Goal: Transaction & Acquisition: Book appointment/travel/reservation

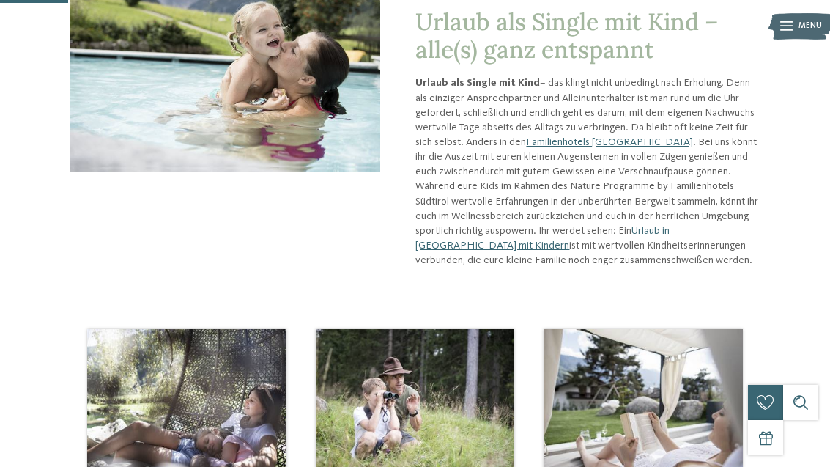
scroll to position [192, 0]
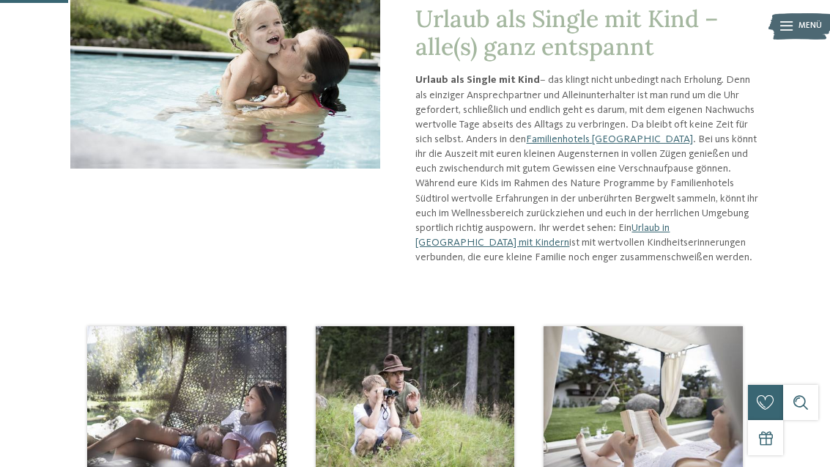
click at [576, 140] on link "Familienhotels [GEOGRAPHIC_DATA]" at bounding box center [609, 139] width 167 height 10
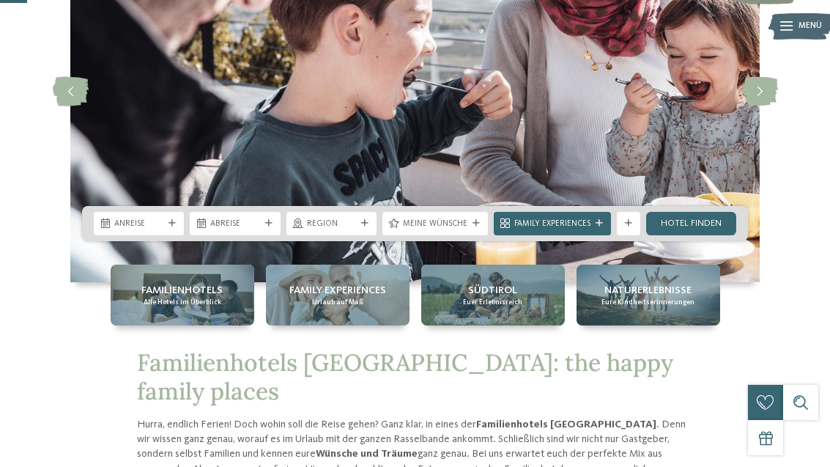
scroll to position [158, 0]
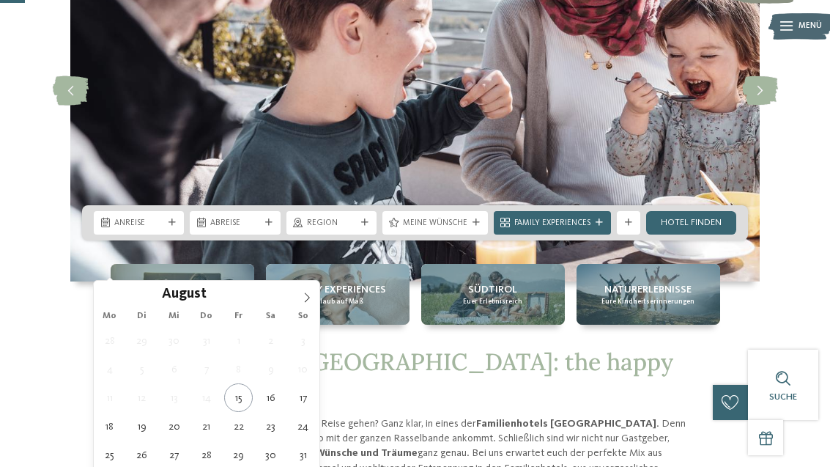
click at [298, 297] on span at bounding box center [307, 293] width 25 height 25
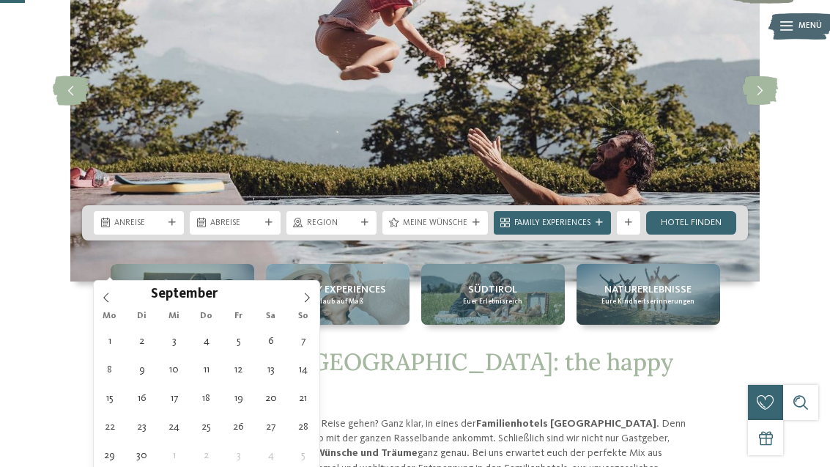
type div "29.09.2025"
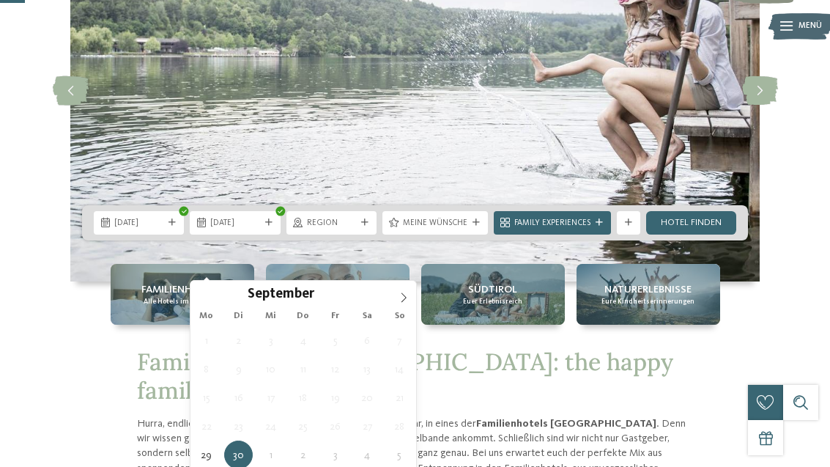
type div "02.10.2025"
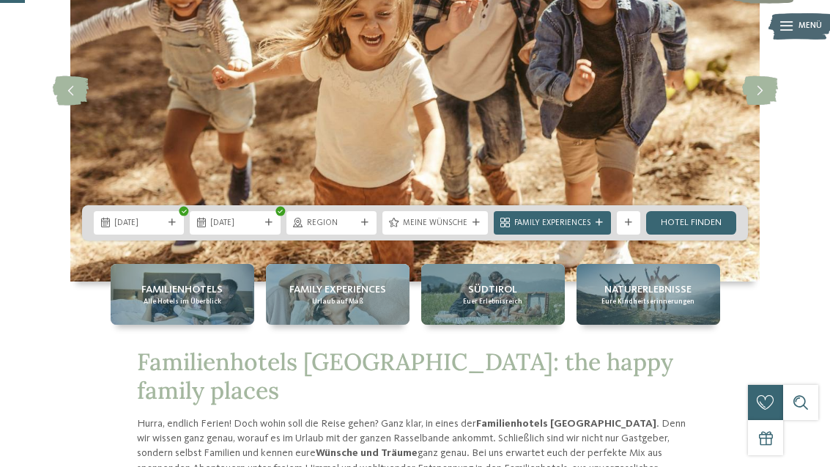
click at [407, 229] on span "Meine Wünsche" at bounding box center [435, 224] width 64 height 12
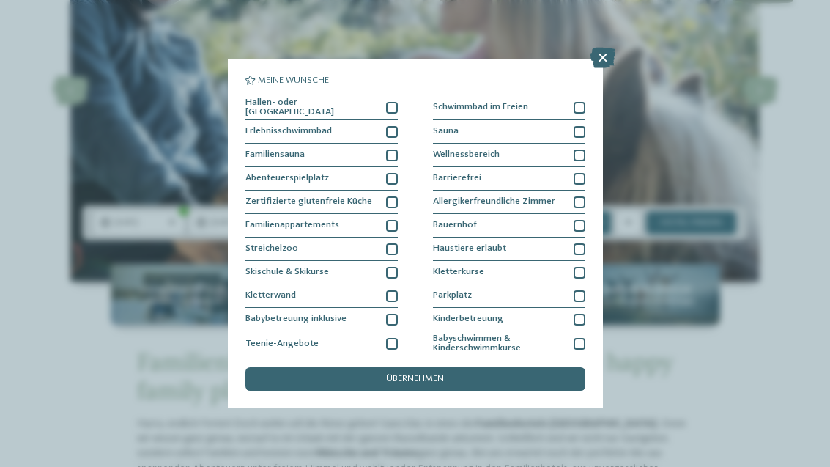
click at [596, 56] on icon at bounding box center [603, 58] width 25 height 21
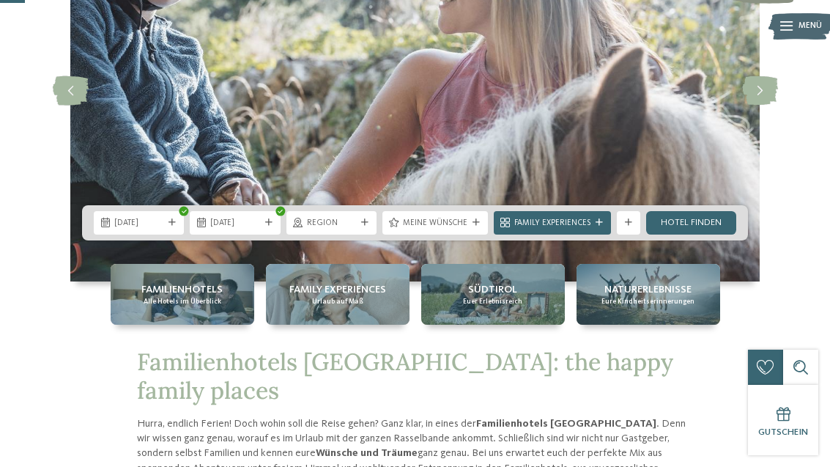
click at [518, 229] on span "Family Experiences" at bounding box center [552, 224] width 76 height 12
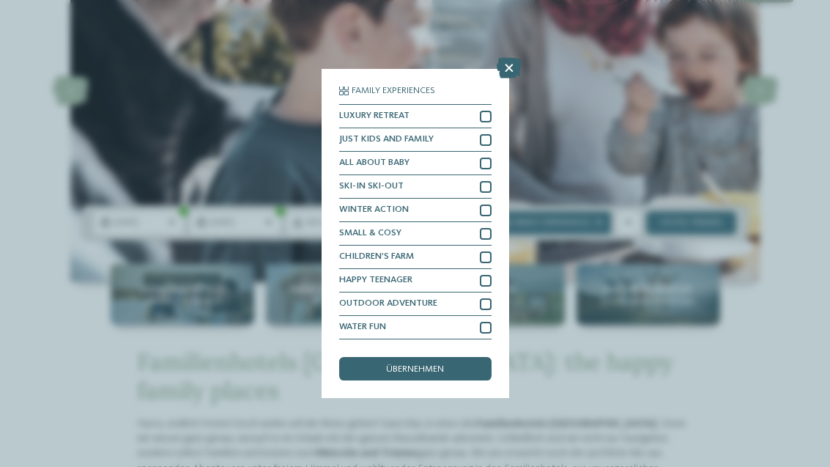
click at [503, 59] on icon at bounding box center [509, 68] width 25 height 21
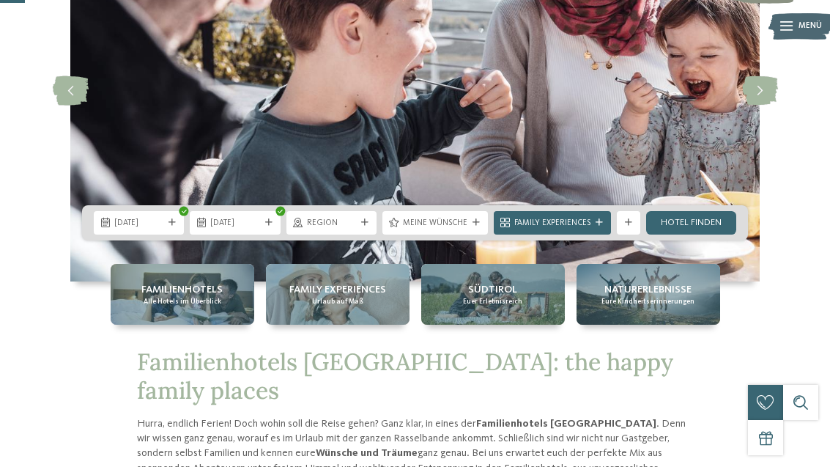
click at [42, 325] on div "Familienhotels Alle Hotels im Überblick Family Experiences Urlaub auf Maß Südti…" at bounding box center [415, 294] width 797 height 61
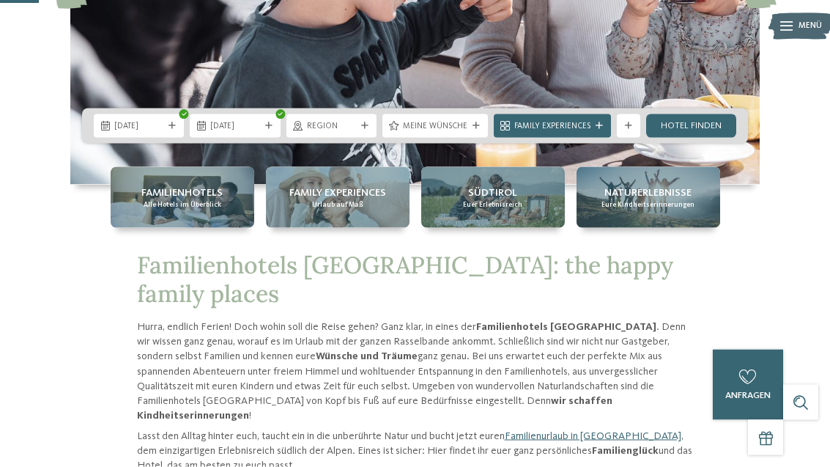
scroll to position [268, 0]
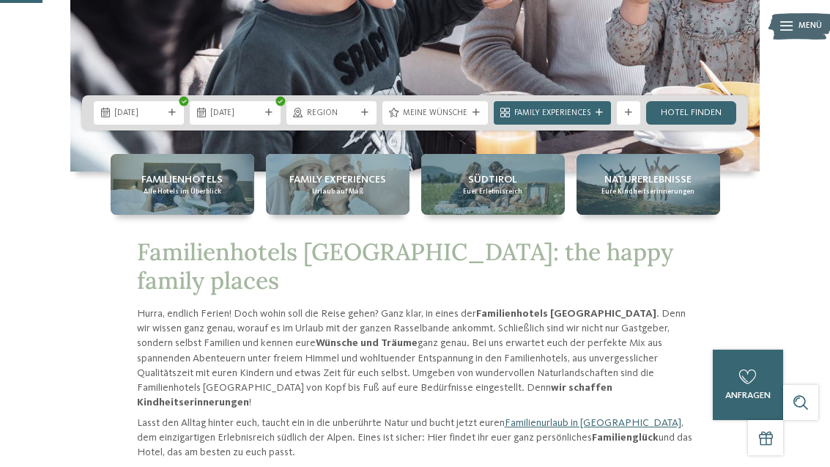
click at [627, 116] on icon at bounding box center [628, 112] width 7 height 7
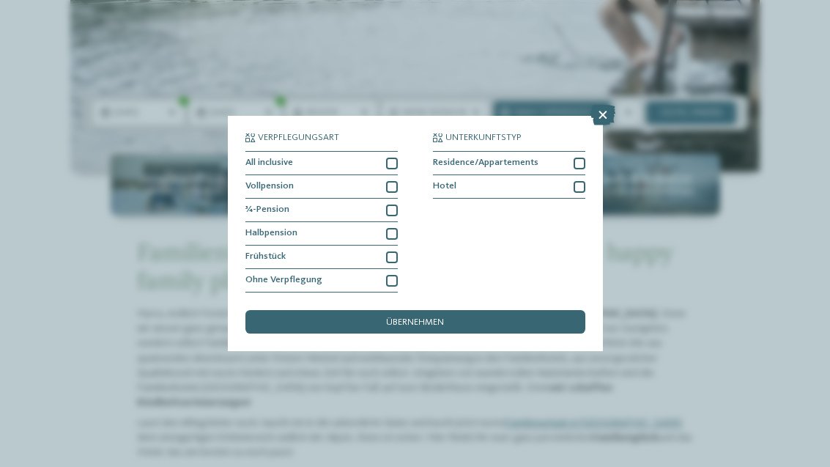
click at [596, 105] on icon at bounding box center [603, 115] width 25 height 21
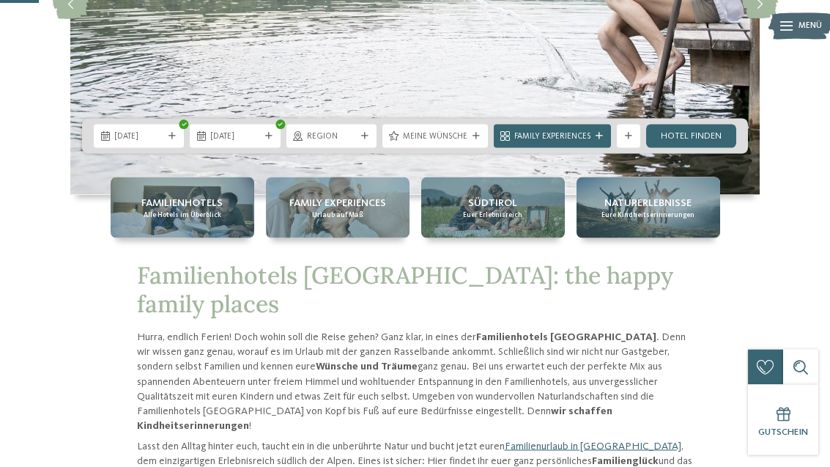
scroll to position [245, 0]
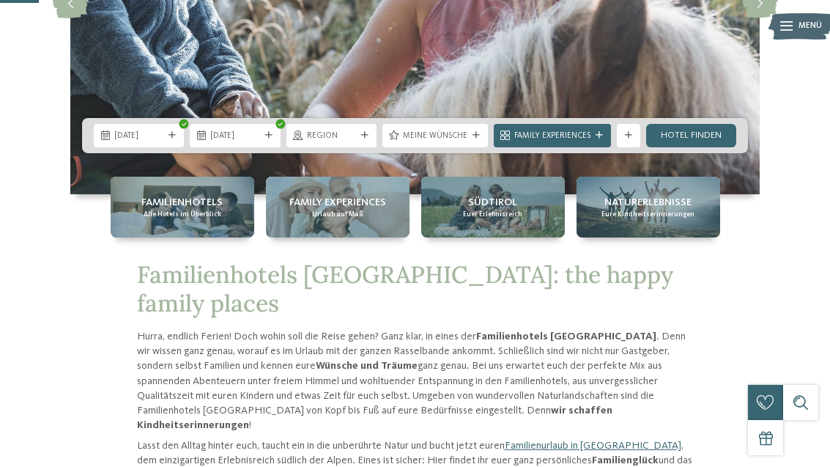
click at [675, 147] on link "Hotel finden" at bounding box center [691, 135] width 90 height 23
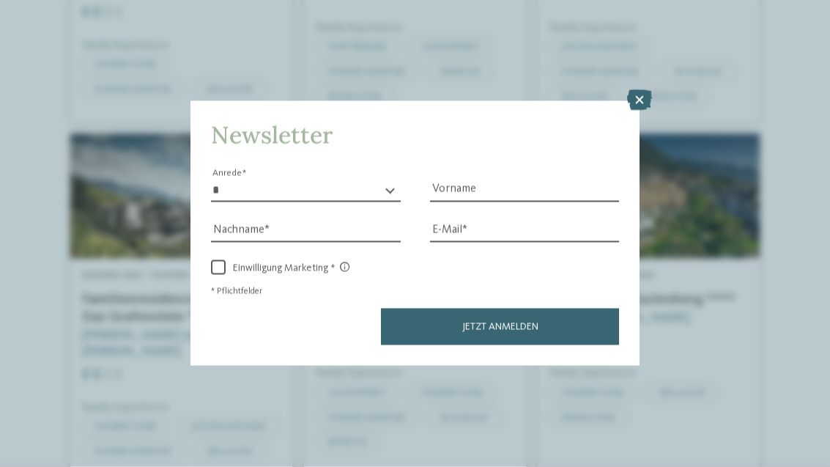
scroll to position [633, 0]
click at [639, 90] on icon at bounding box center [639, 100] width 25 height 21
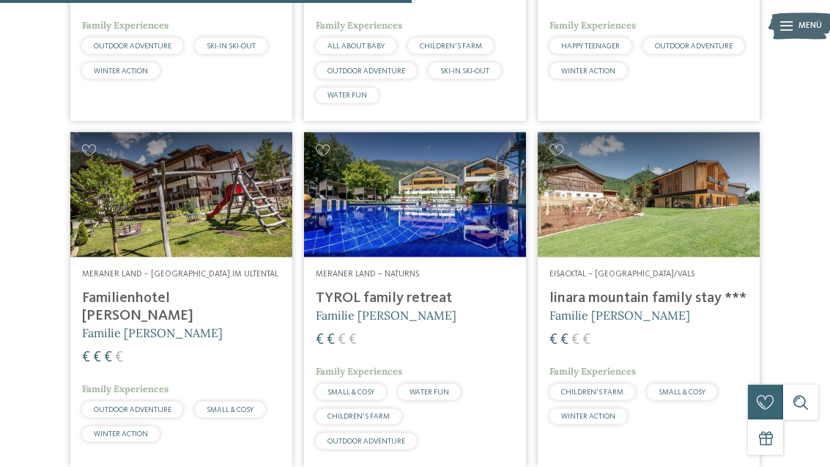
scroll to position [1698, 0]
click at [629, 306] on h4 "linara mountain family stay ***" at bounding box center [648, 298] width 199 height 18
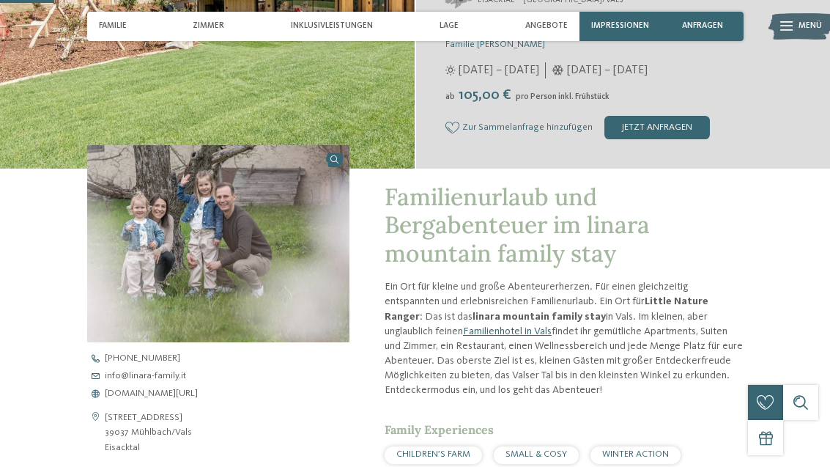
scroll to position [269, 0]
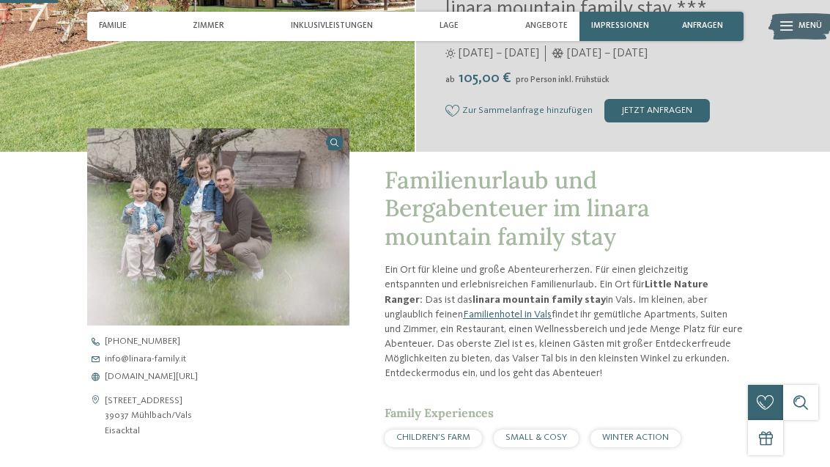
click at [147, 375] on span "www.linara-family.it/de" at bounding box center [151, 377] width 93 height 10
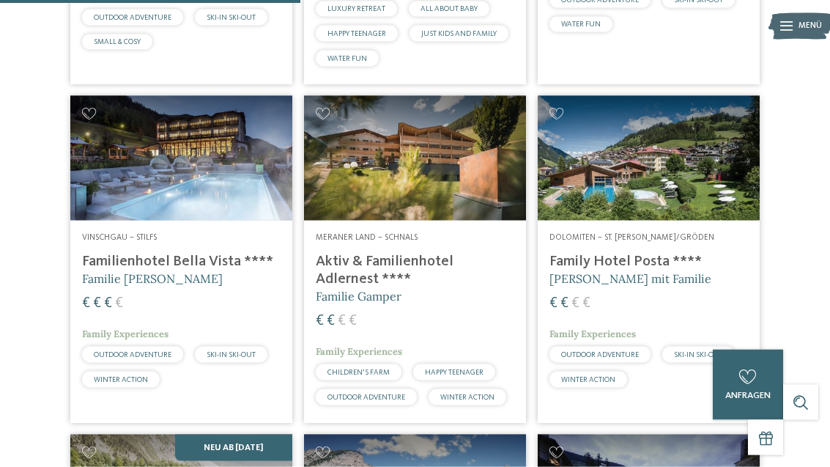
scroll to position [1336, 0]
click at [382, 275] on h4 "Aktiv & Familienhotel Adlernest ****" at bounding box center [415, 269] width 199 height 35
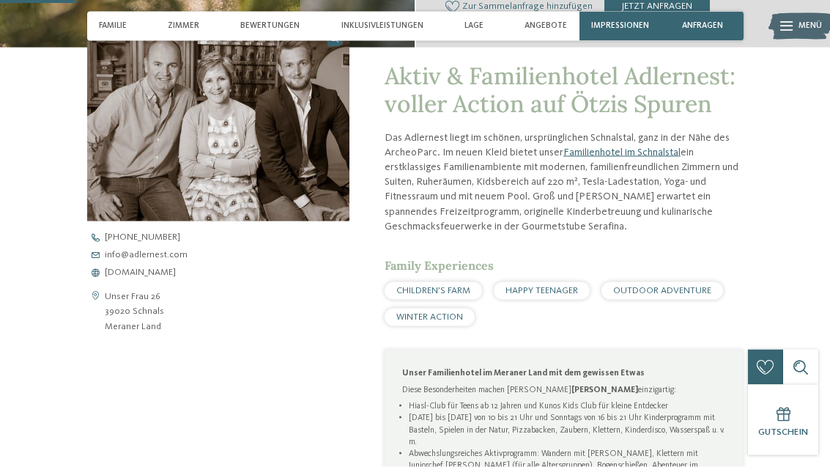
scroll to position [374, 0]
click at [613, 148] on link "Familienhotel im Schnalstal" at bounding box center [621, 152] width 117 height 10
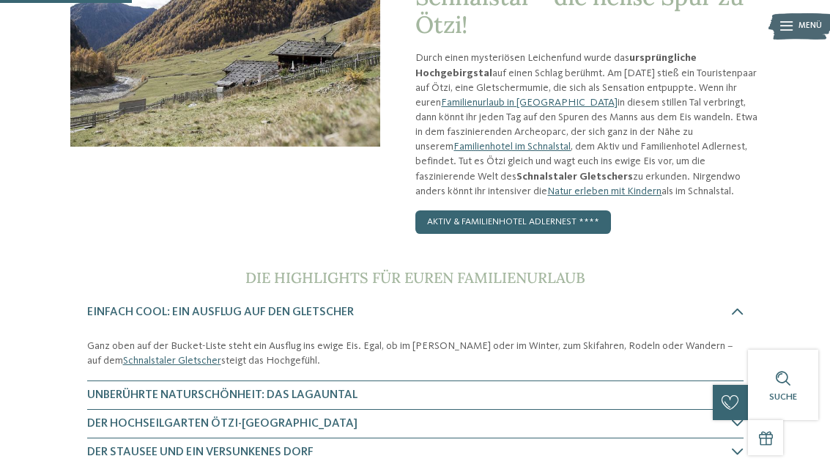
scroll to position [213, 0]
click at [552, 225] on link "Aktiv & Familienhotel Adlernest ****" at bounding box center [513, 222] width 196 height 23
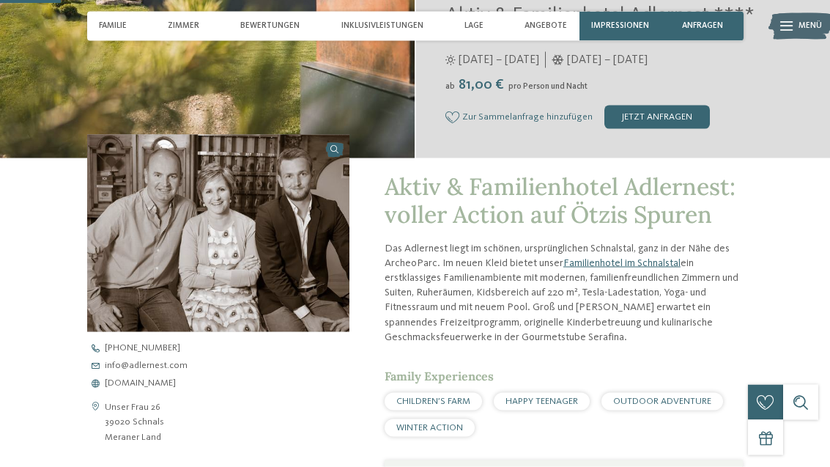
scroll to position [262, 0]
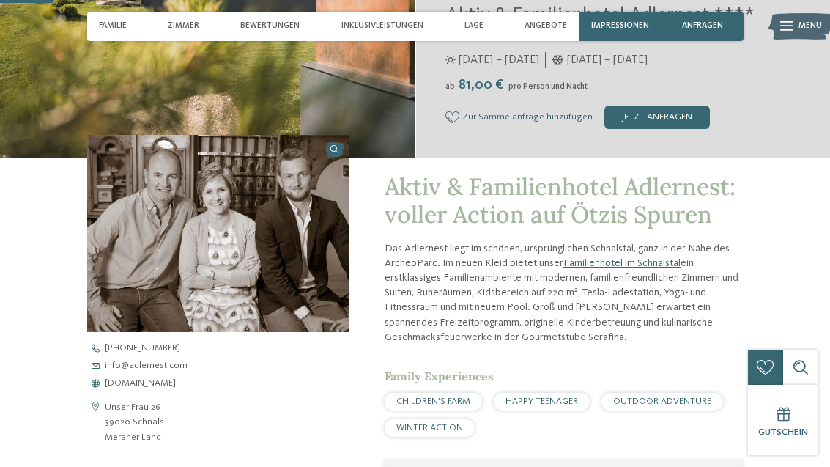
click at [114, 26] on span "Familie" at bounding box center [113, 26] width 28 height 10
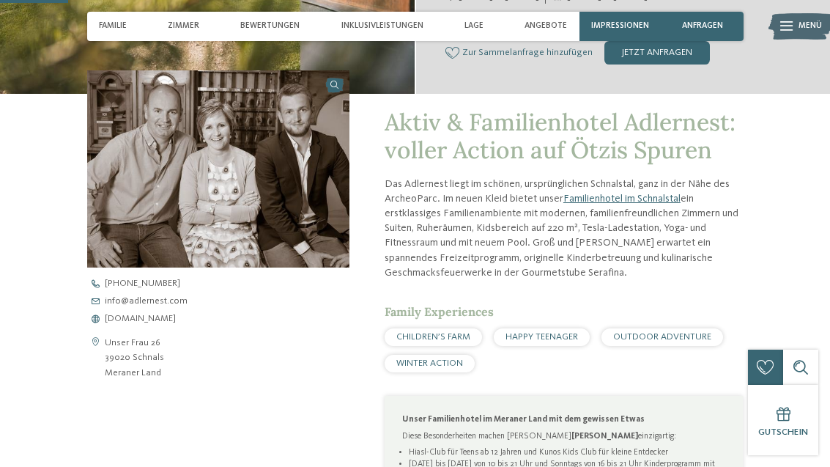
scroll to position [338, 0]
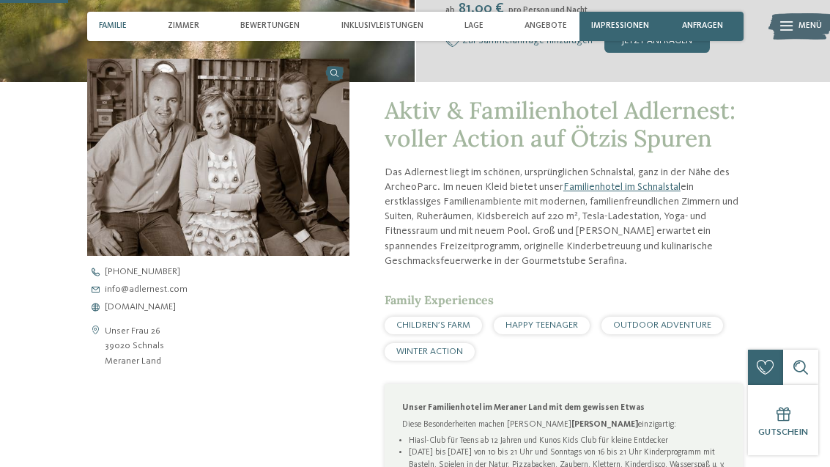
click at [178, 22] on span "Zimmer" at bounding box center [184, 26] width 32 height 10
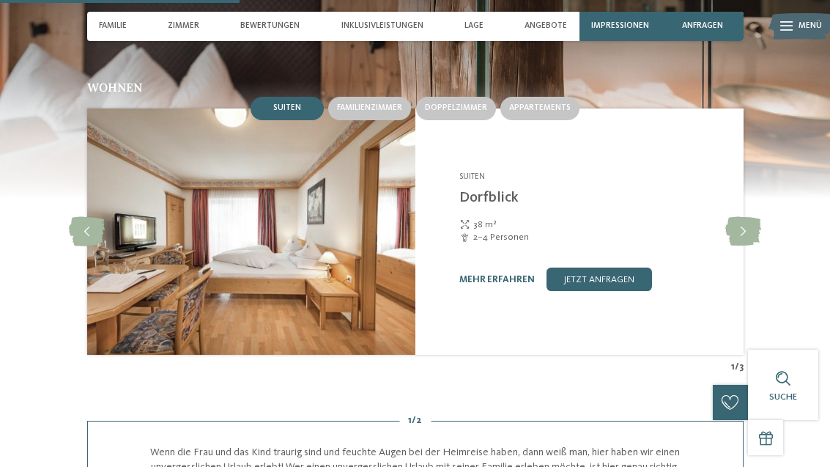
scroll to position [1171, 0]
click at [747, 225] on icon at bounding box center [743, 232] width 36 height 29
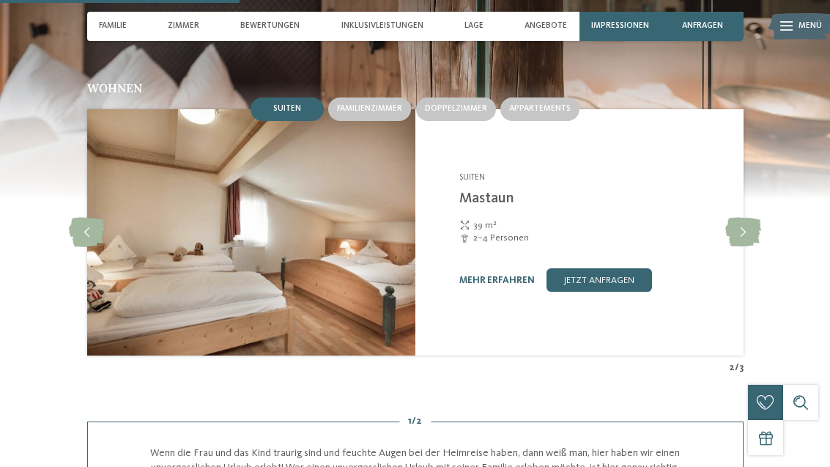
click at [750, 226] on icon at bounding box center [743, 232] width 36 height 29
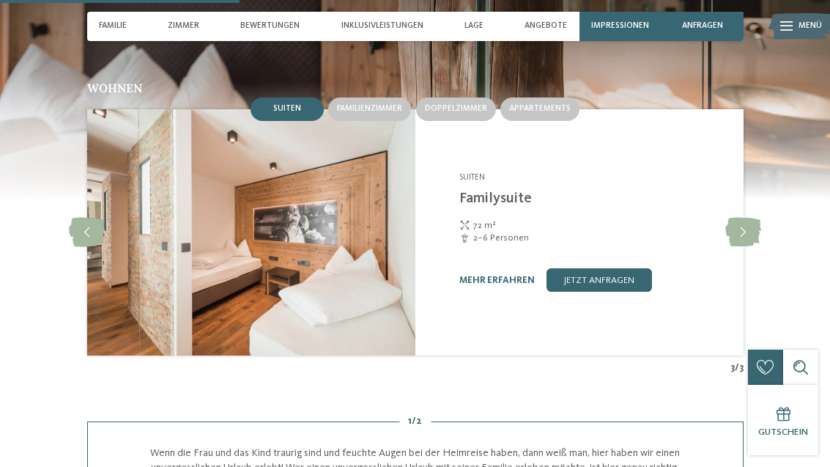
click at [760, 225] on icon at bounding box center [743, 232] width 36 height 29
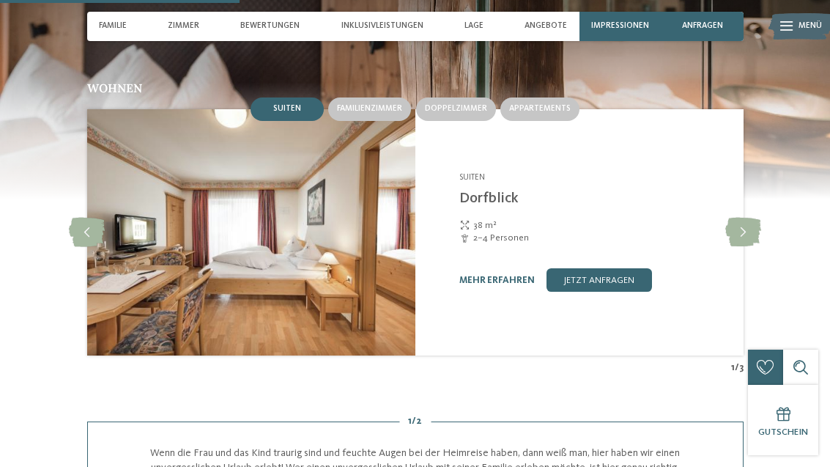
click at [761, 229] on icon at bounding box center [743, 232] width 36 height 29
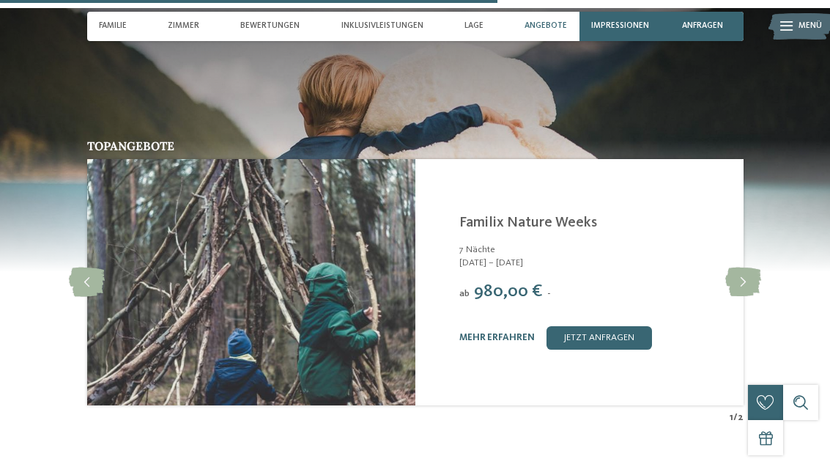
scroll to position [2434, 0]
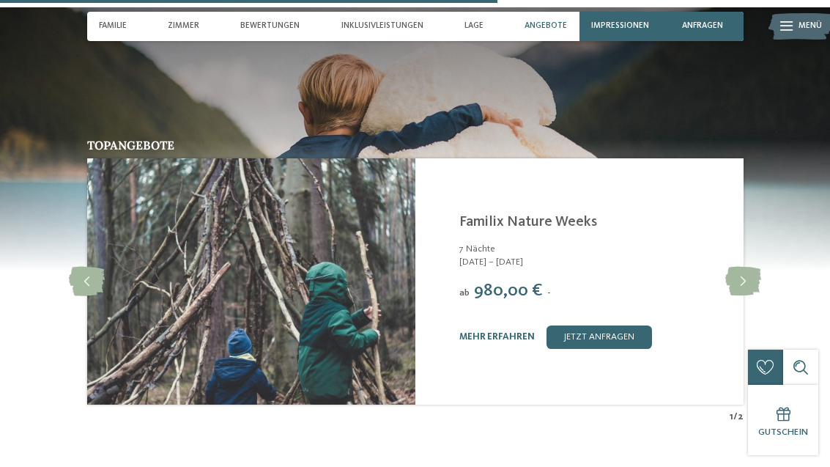
click at [748, 267] on icon at bounding box center [743, 281] width 36 height 29
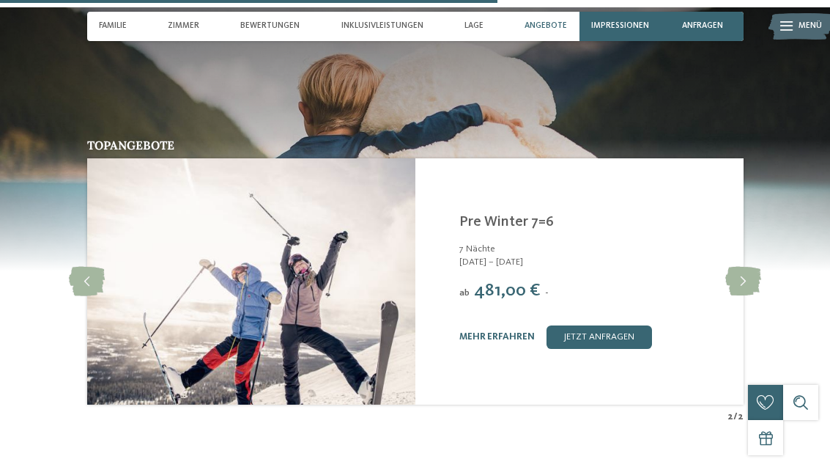
click at [758, 267] on icon at bounding box center [743, 281] width 36 height 29
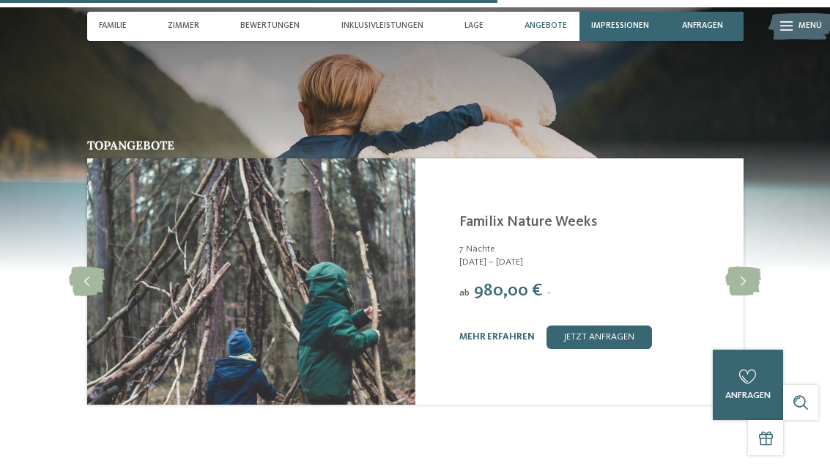
click at [756, 267] on icon at bounding box center [743, 281] width 36 height 29
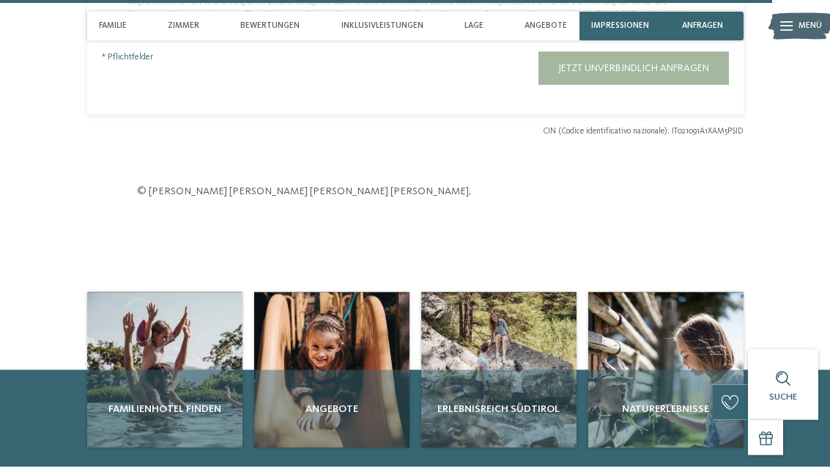
scroll to position [3803, 0]
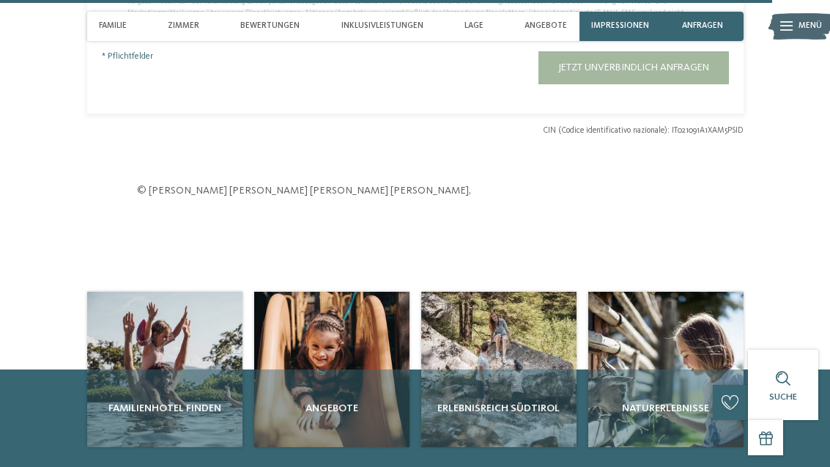
click at [308, 401] on span "Angebote" at bounding box center [332, 408] width 144 height 15
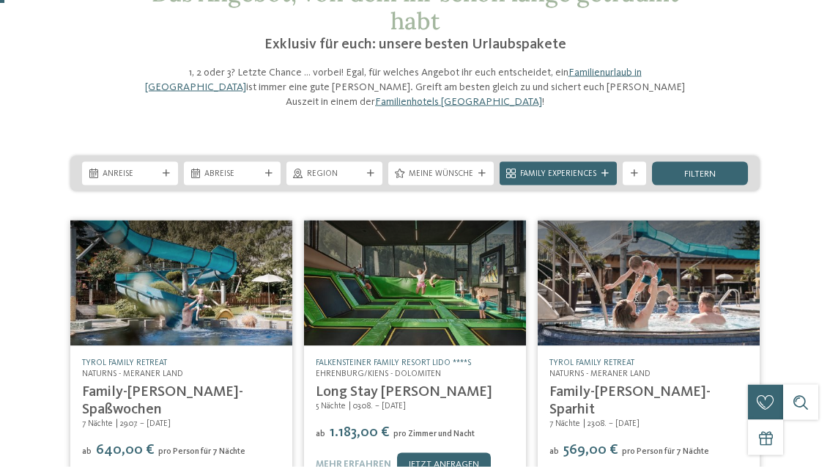
scroll to position [112, 0]
